Goal: Task Accomplishment & Management: Manage account settings

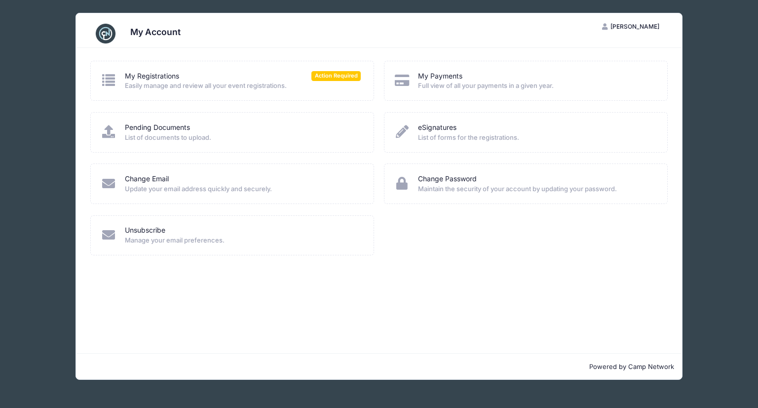
click at [296, 93] on div "My Registrations Action Required Easily manage and review all your event regist…" at bounding box center [232, 81] width 284 height 40
drag, startPoint x: 296, startPoint y: 78, endPoint x: 185, endPoint y: 84, distance: 111.2
click at [295, 78] on div "My Registrations Action Required" at bounding box center [243, 76] width 236 height 10
click at [113, 78] on icon at bounding box center [109, 80] width 16 height 13
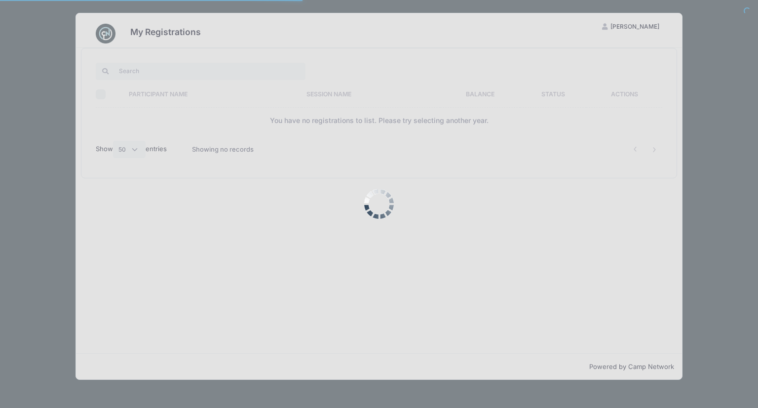
select select "50"
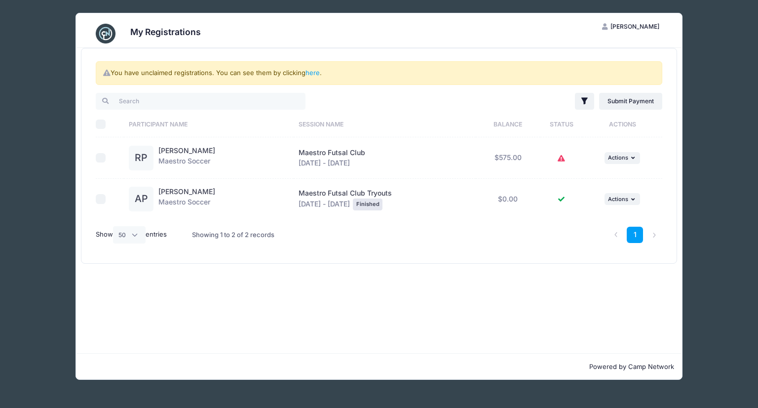
click at [563, 158] on icon at bounding box center [562, 158] width 8 height 0
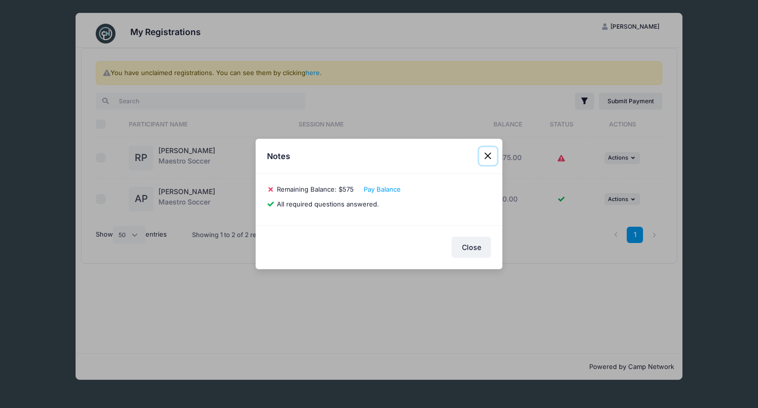
click at [488, 156] on button "Close" at bounding box center [488, 156] width 18 height 18
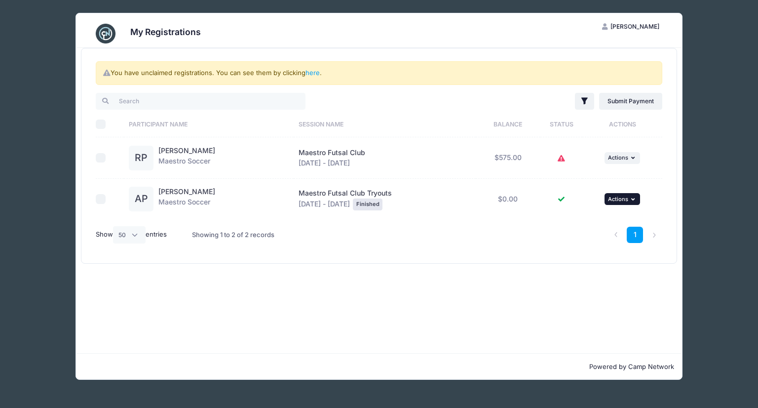
click at [630, 194] on button "... Actions" at bounding box center [623, 199] width 36 height 12
click at [631, 197] on button "... Actions" at bounding box center [623, 199] width 36 height 12
click at [627, 159] on span "Actions" at bounding box center [618, 157] width 20 height 7
